Goal: Task Accomplishment & Management: Use online tool/utility

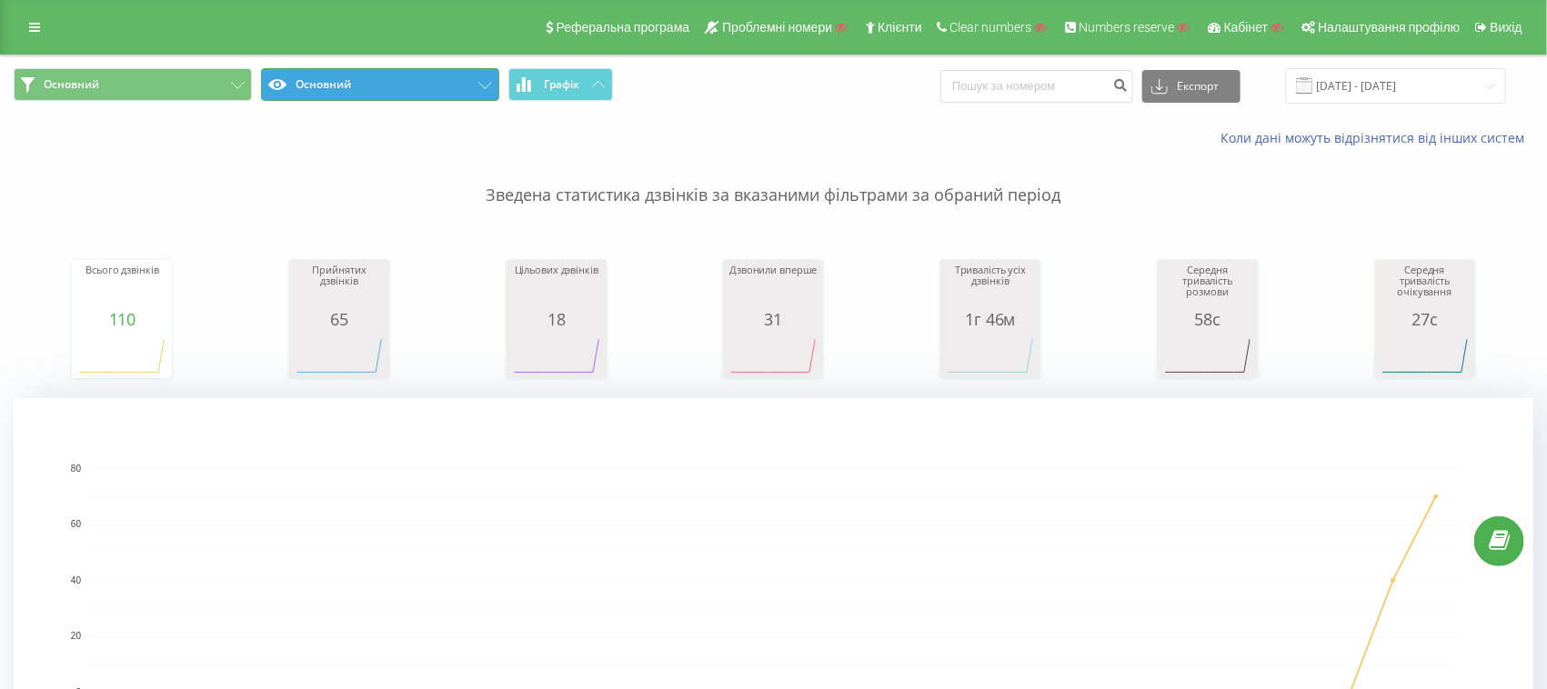
click at [334, 95] on button "Основний" at bounding box center [380, 84] width 238 height 33
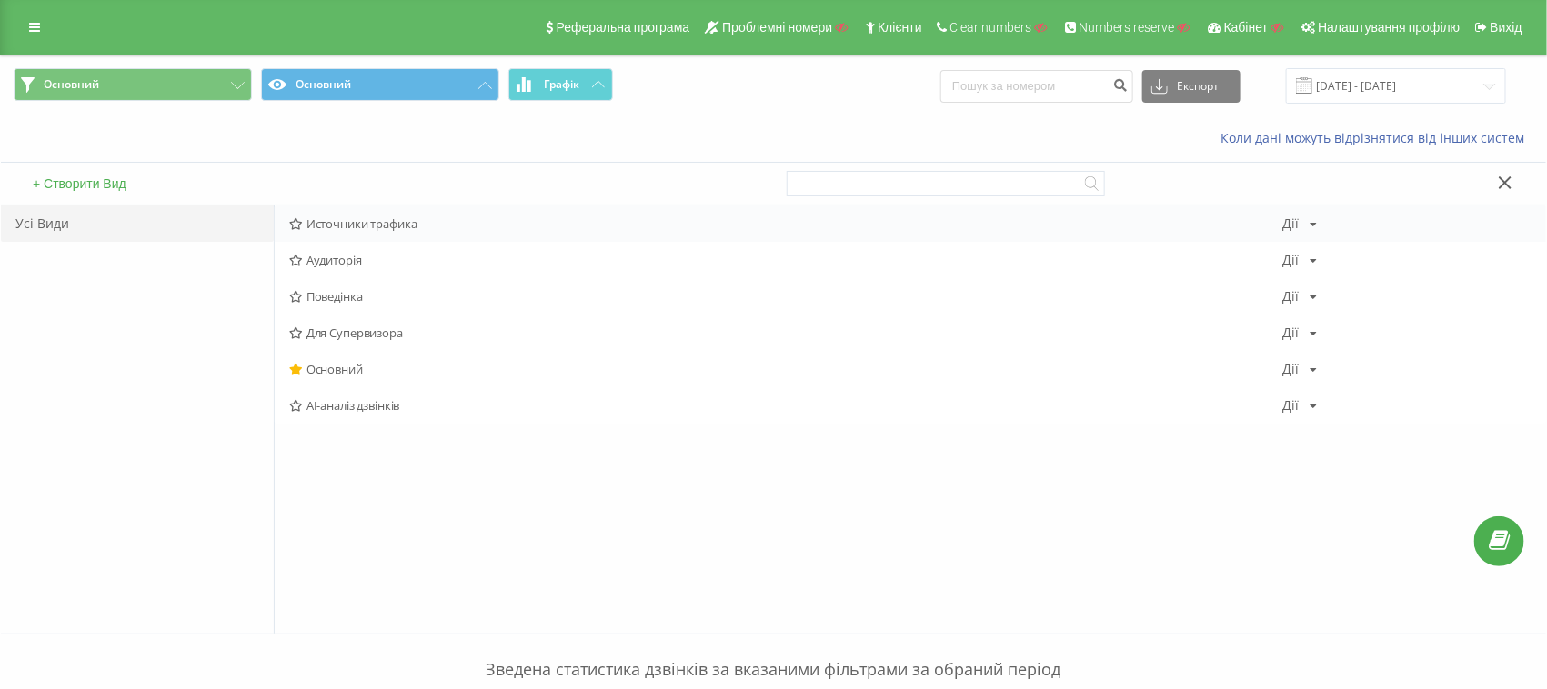
click at [368, 229] on span "Источники трафика" at bounding box center [786, 223] width 994 height 13
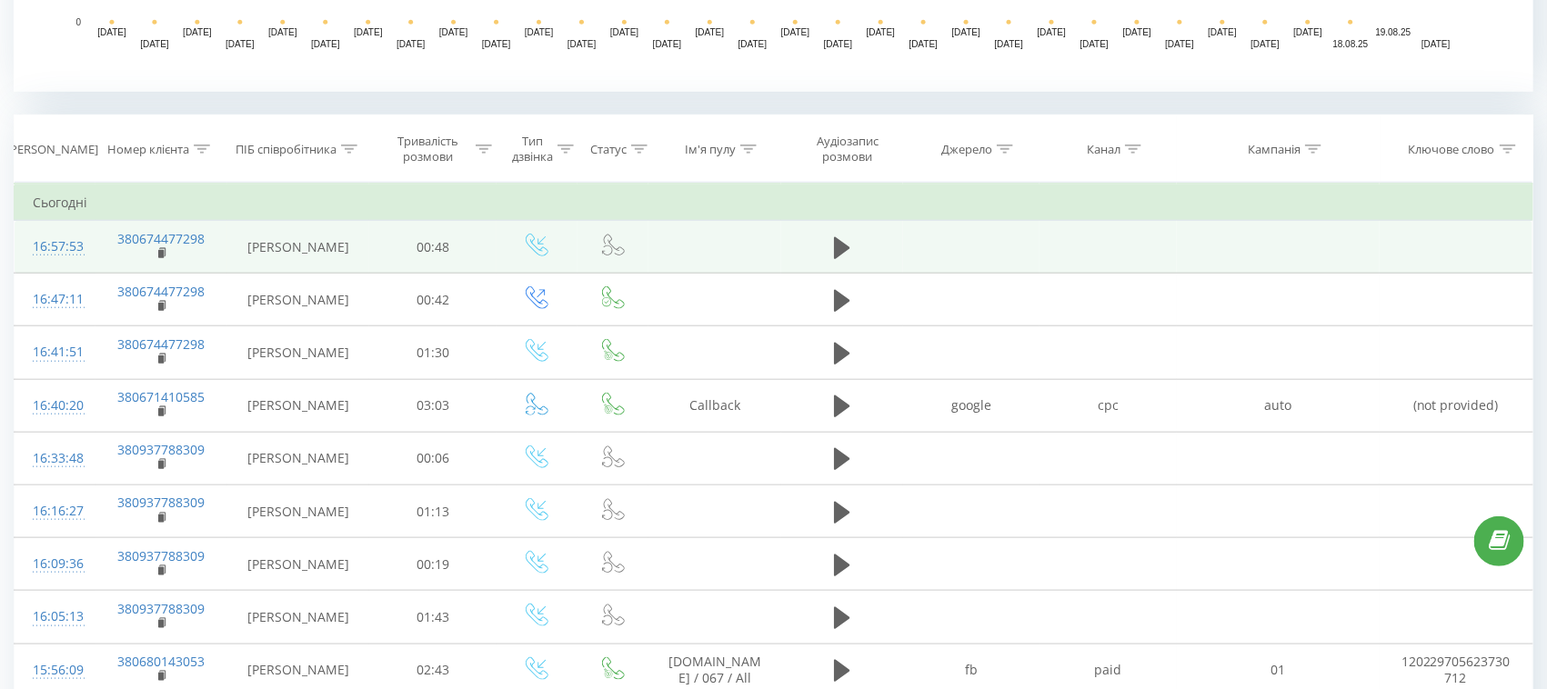
scroll to position [795, 0]
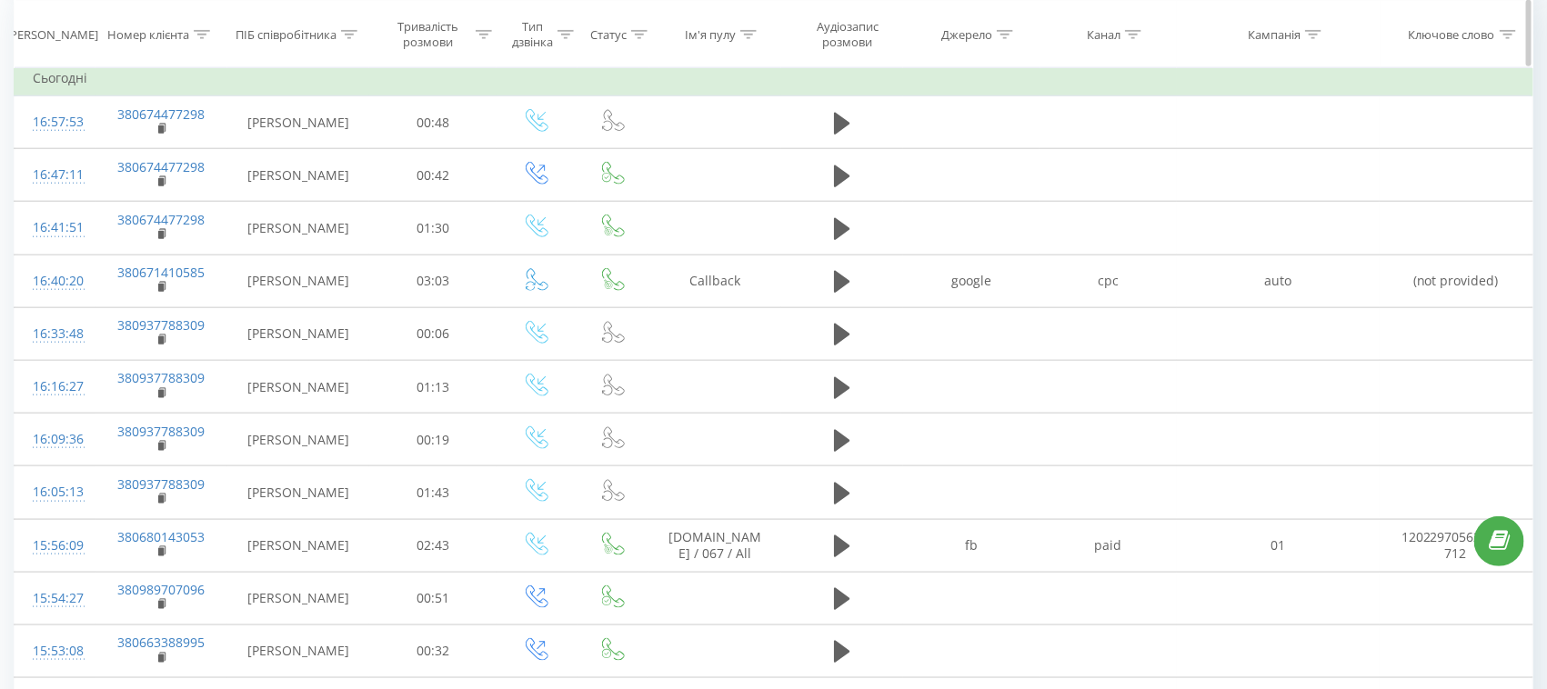
click at [573, 33] on icon at bounding box center [566, 33] width 16 height 9
click at [538, 161] on div "Введіть значення" at bounding box center [527, 166] width 129 height 15
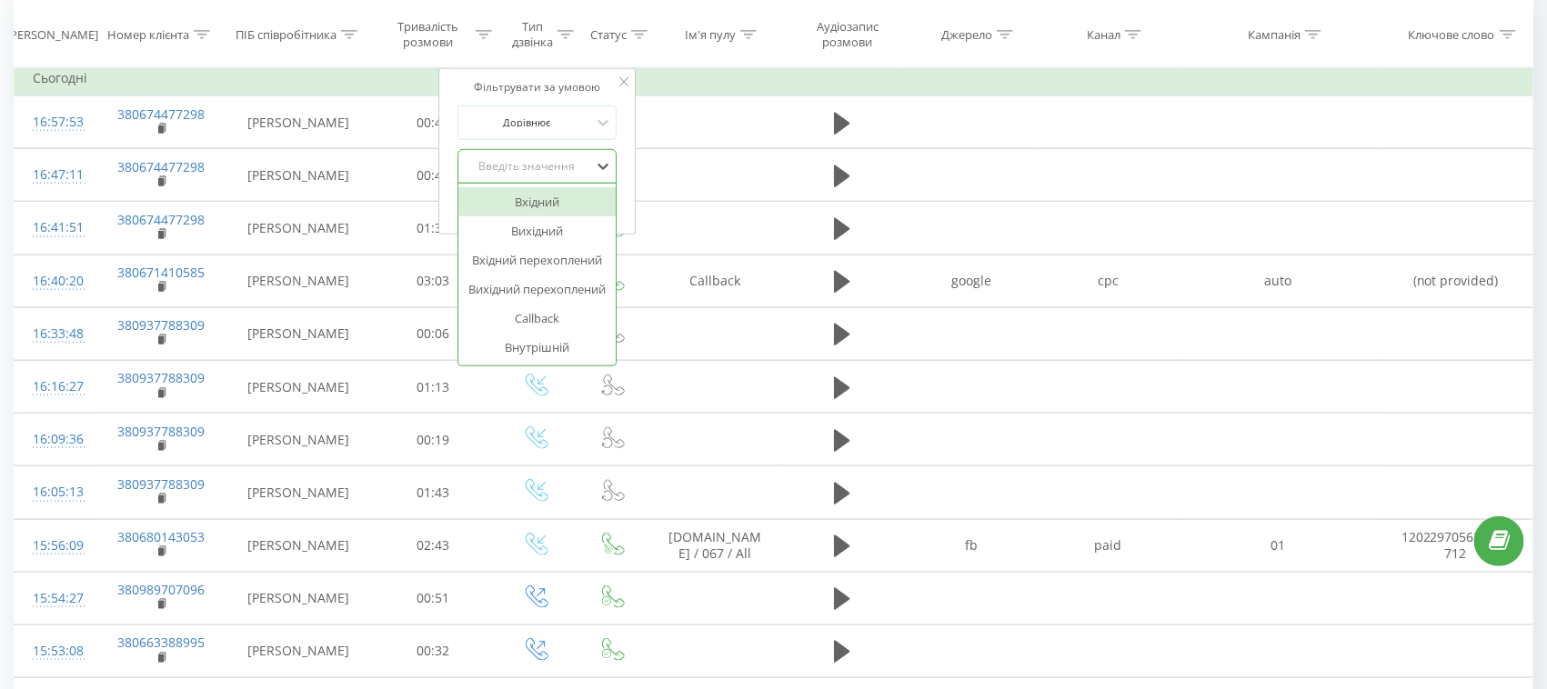
click at [535, 196] on div "Вхідний" at bounding box center [537, 201] width 158 height 29
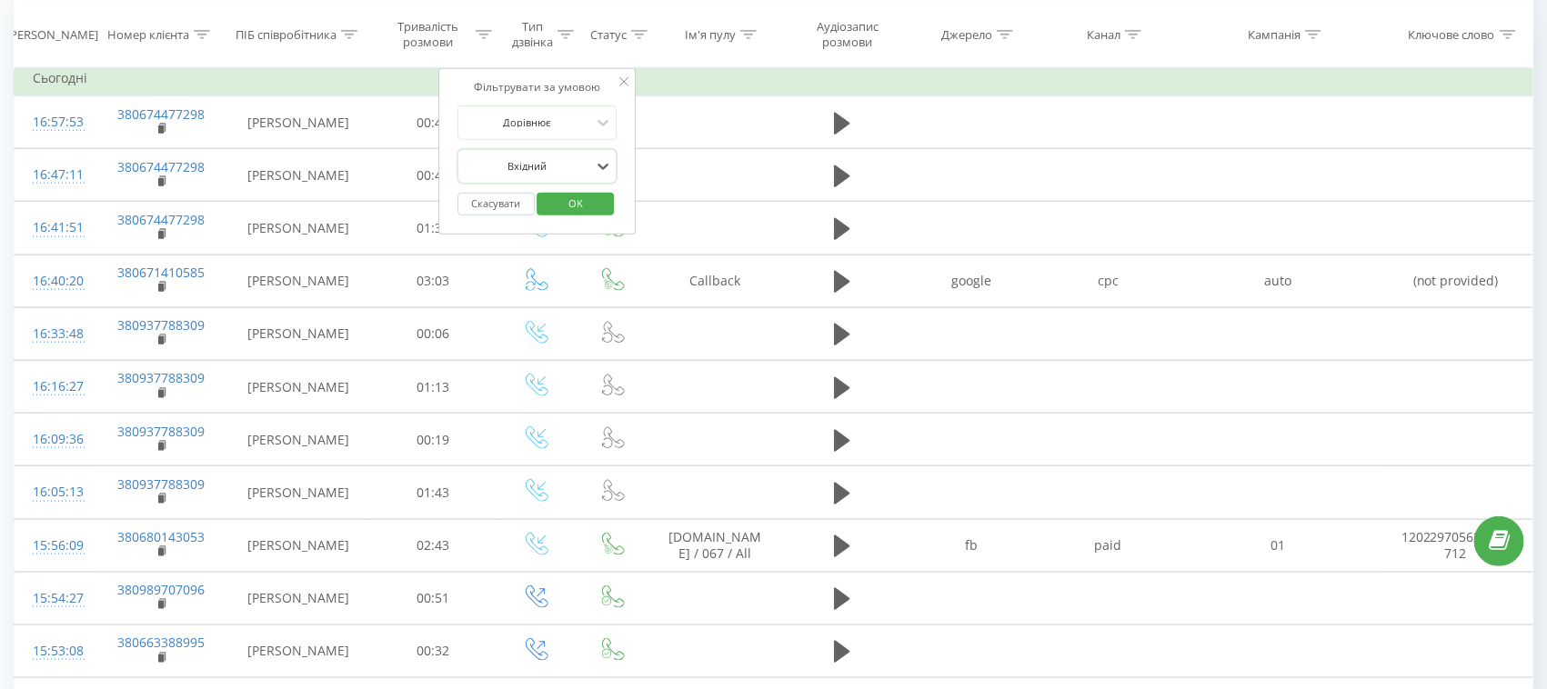
click at [601, 214] on div "Скасувати OK" at bounding box center [537, 204] width 160 height 41
click at [598, 200] on span "OK" at bounding box center [575, 203] width 51 height 28
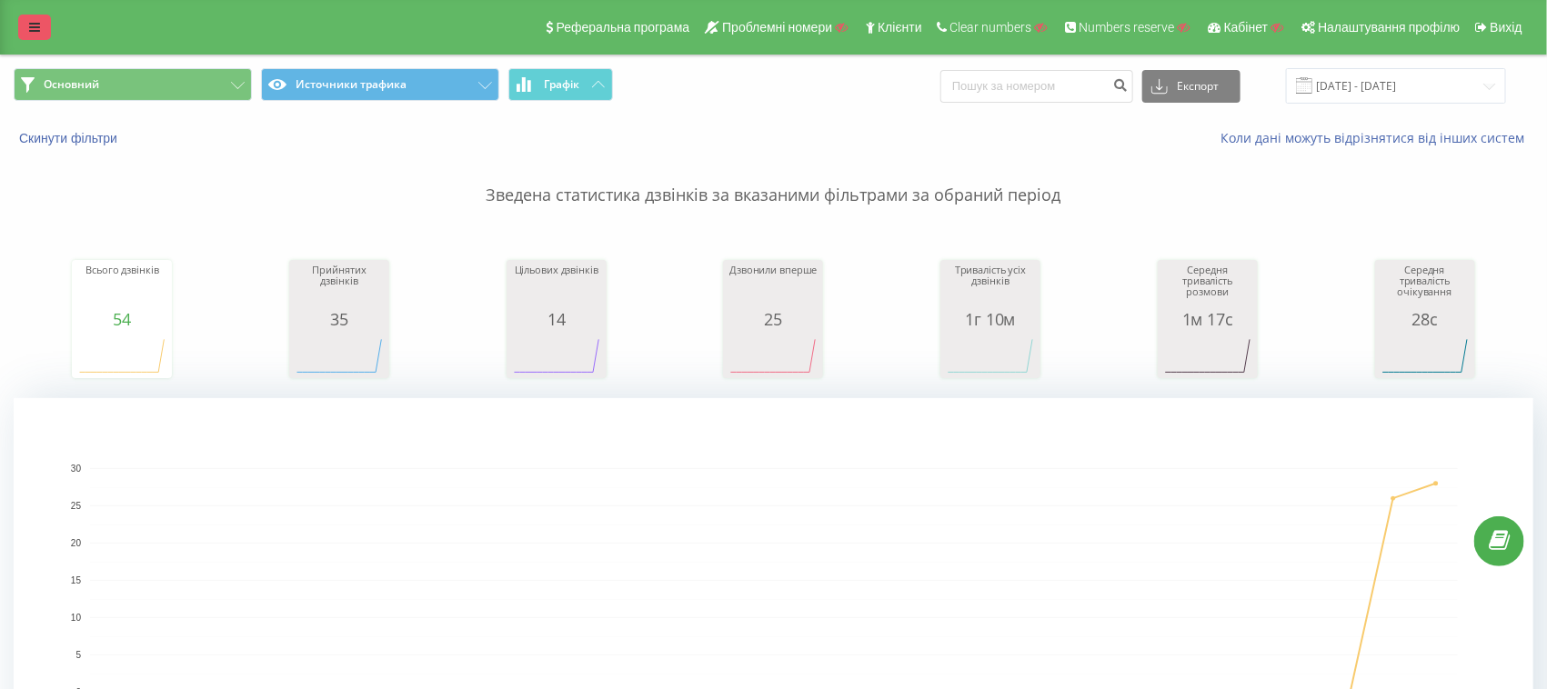
click at [20, 24] on link at bounding box center [34, 27] width 33 height 25
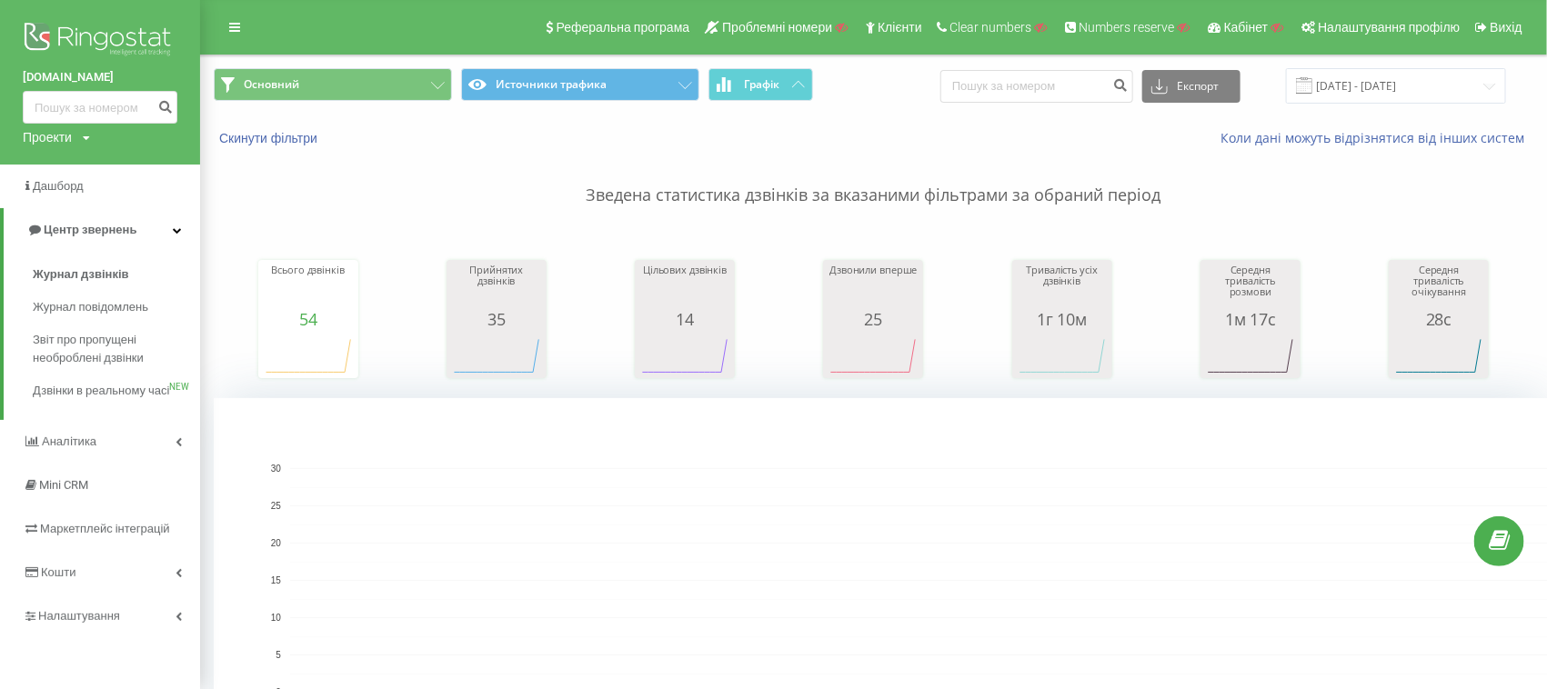
click at [76, 44] on img at bounding box center [100, 40] width 155 height 45
